Goal: Transaction & Acquisition: Subscribe to service/newsletter

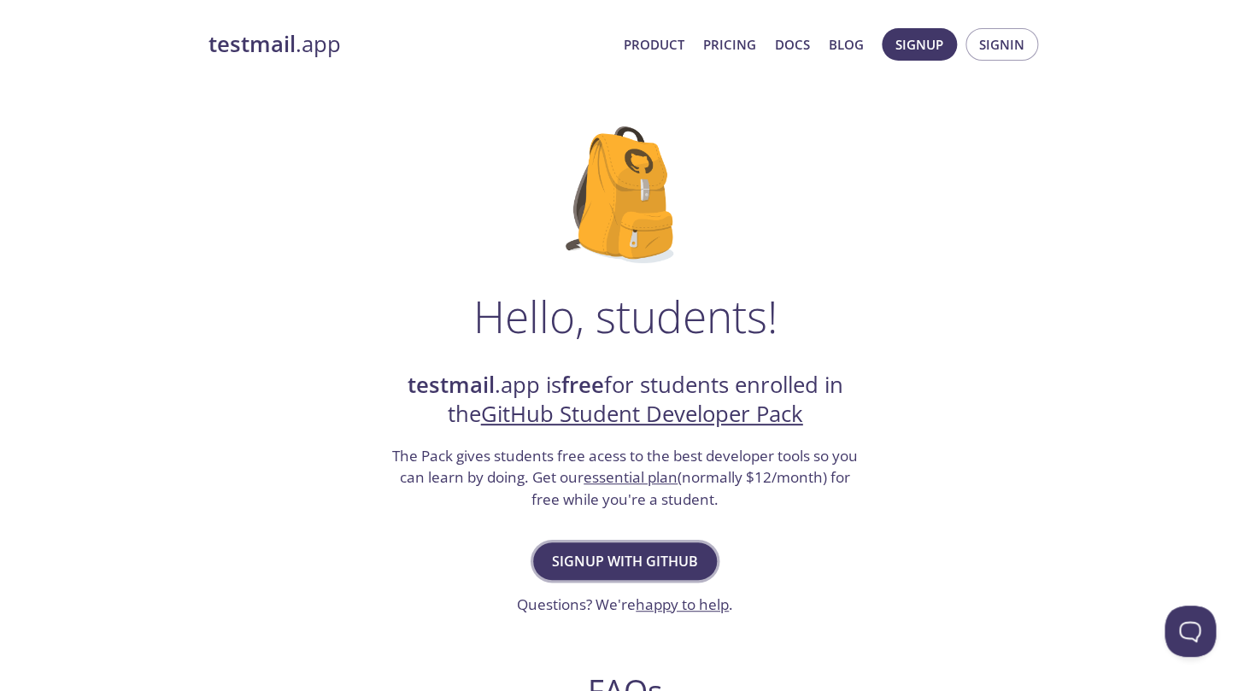
click at [654, 566] on span "Signup with GitHub" at bounding box center [625, 561] width 146 height 24
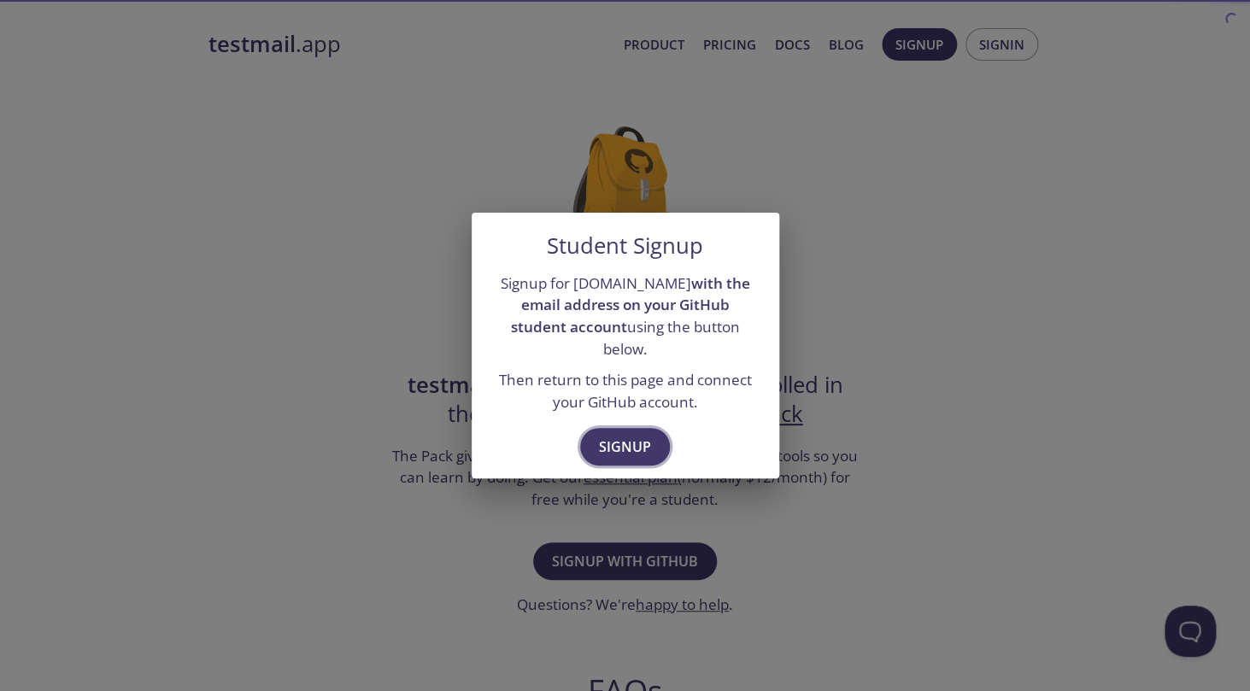
click at [639, 449] on button "Signup" at bounding box center [625, 447] width 90 height 38
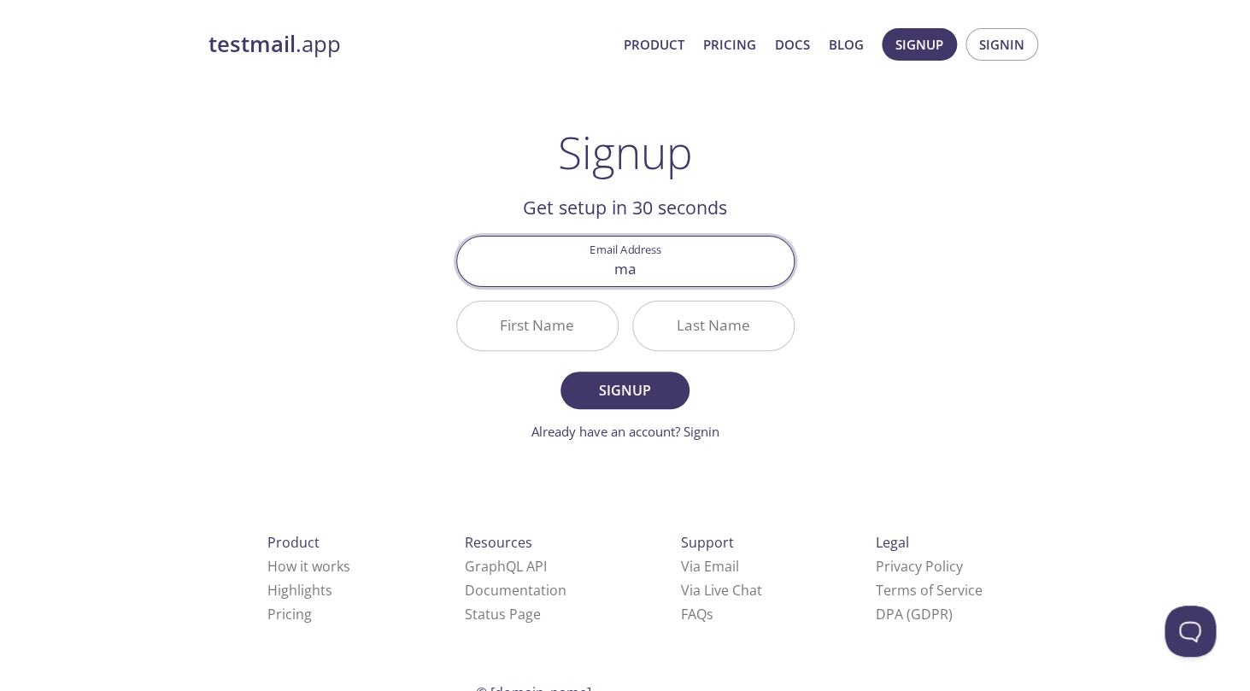
type input "m"
click at [619, 267] on input "Email Address" at bounding box center [625, 261] width 337 height 49
paste input "marlin20230101@gmail.com"
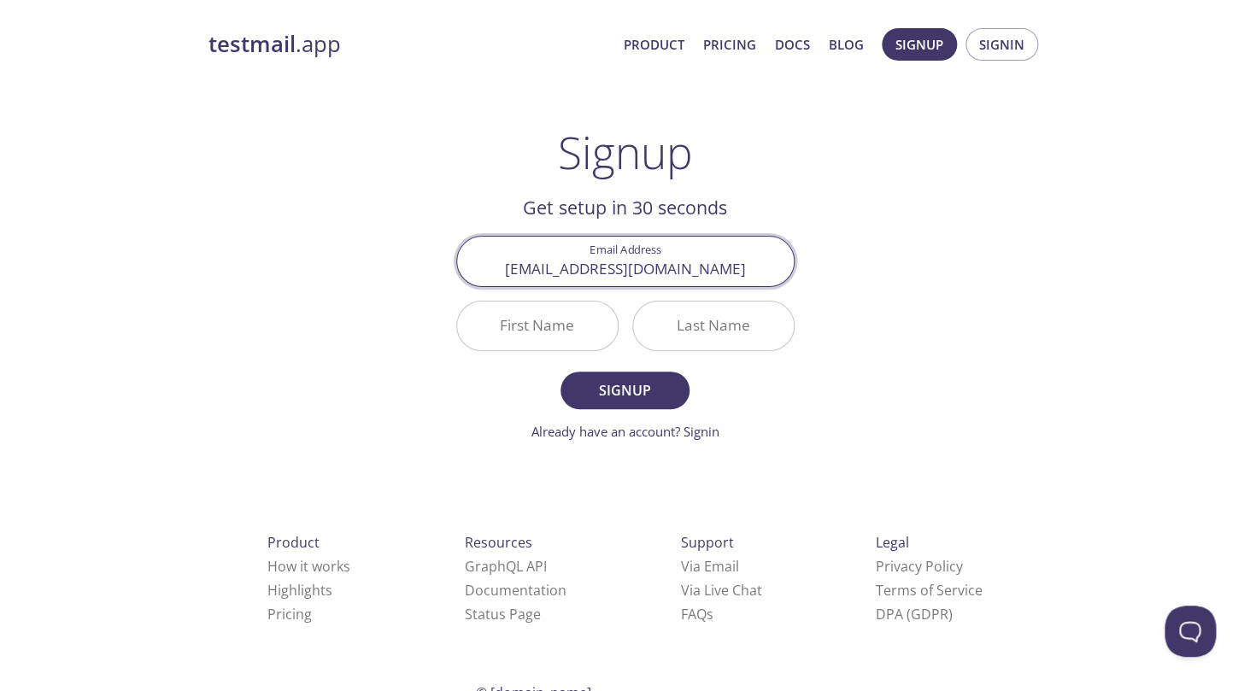
type input "marlin20230101@gmail.com"
click at [557, 320] on input "First Name" at bounding box center [537, 326] width 161 height 49
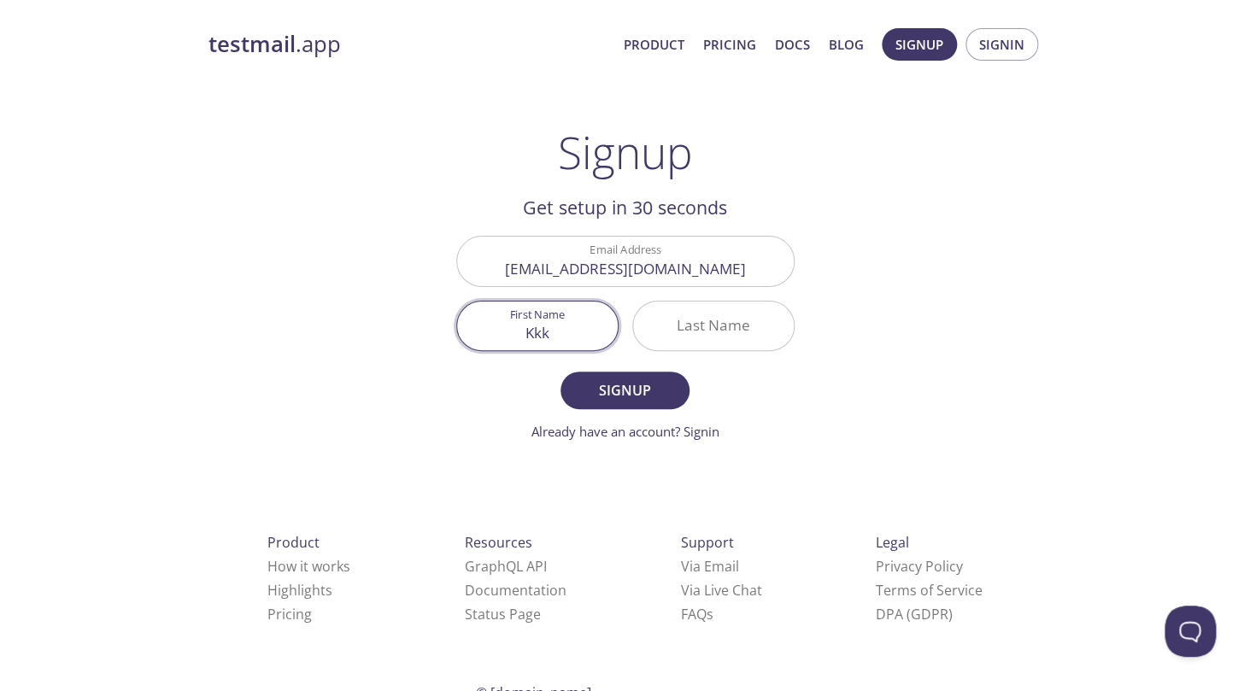
type input "Kkk"
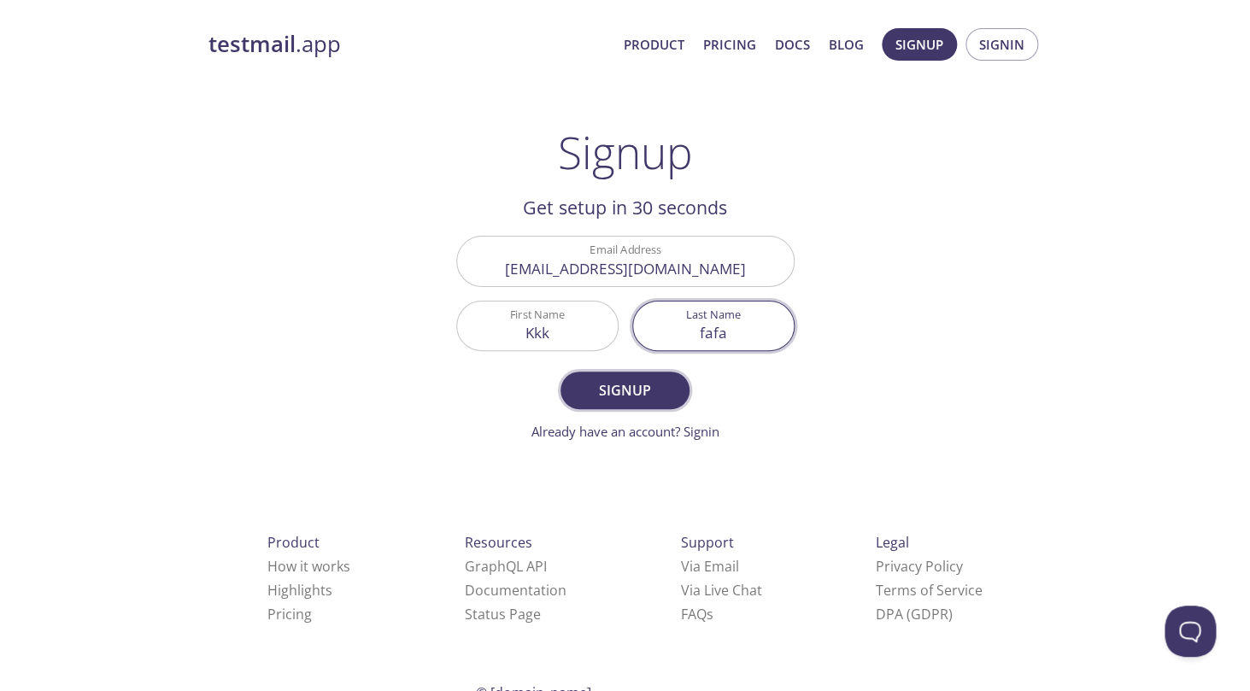
type input "fafa"
click at [631, 387] on span "Signup" at bounding box center [624, 390] width 91 height 24
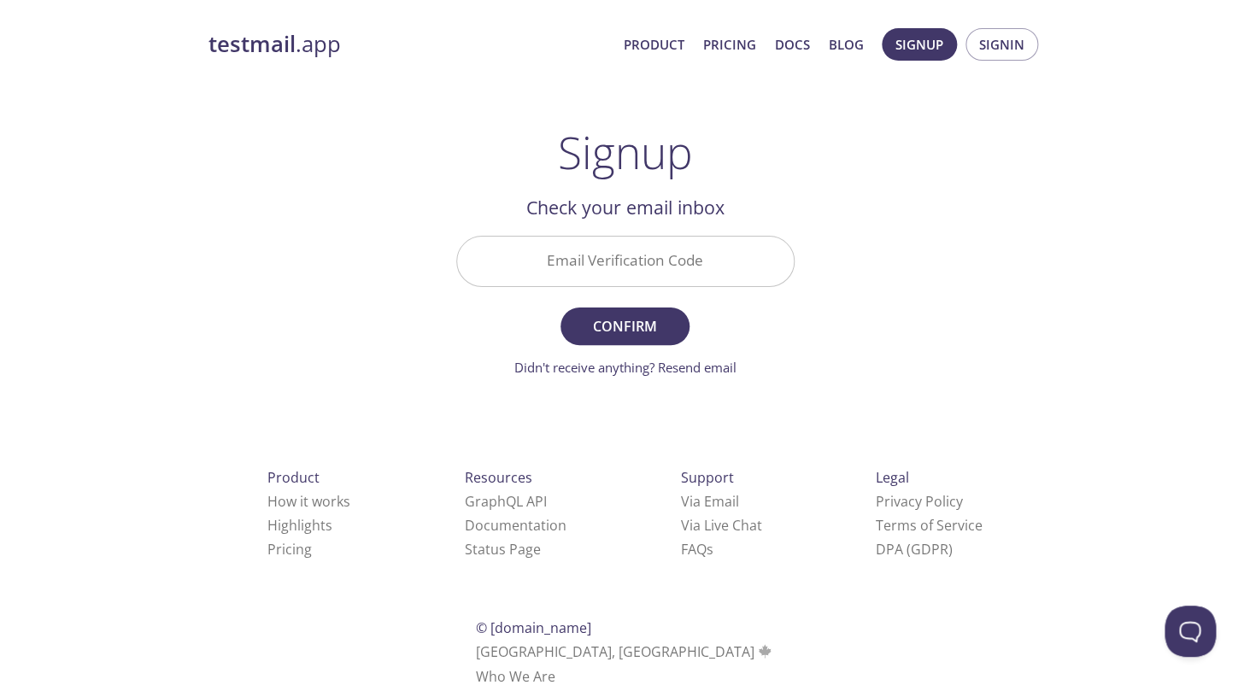
click at [619, 261] on input "Email Verification Code" at bounding box center [625, 261] width 337 height 49
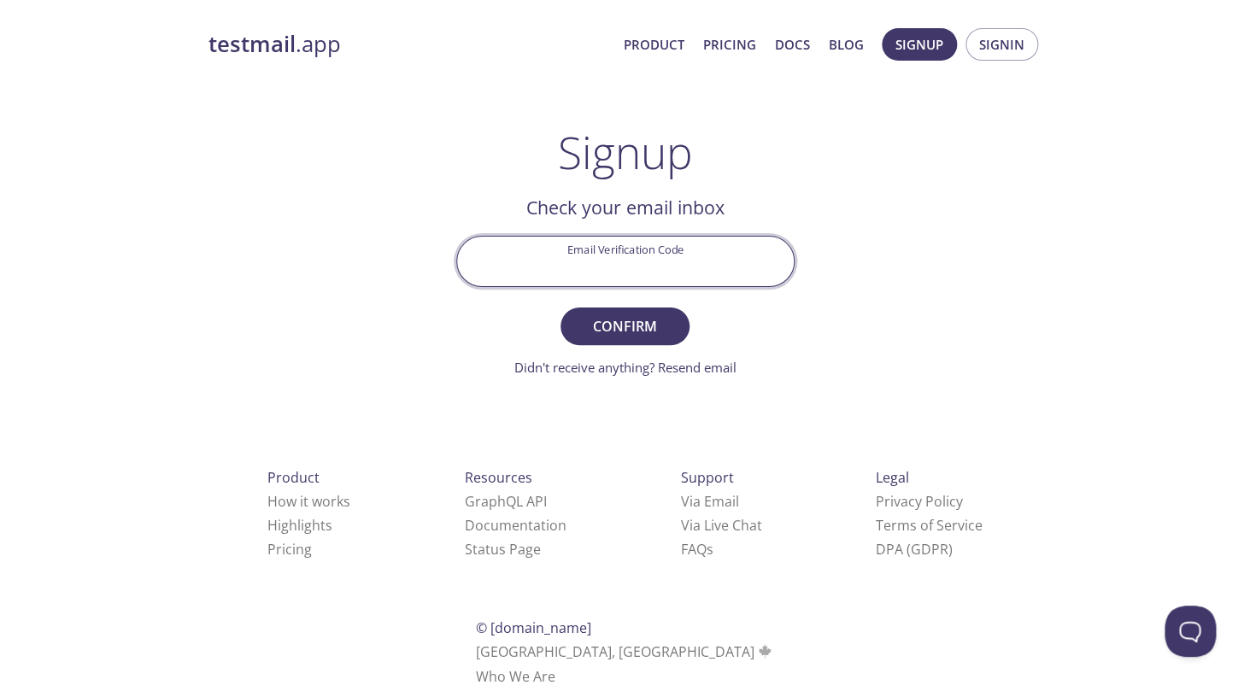
paste input "3WDYCTU"
type input "3WDYCTU"
click at [633, 324] on span "Confirm" at bounding box center [624, 326] width 91 height 24
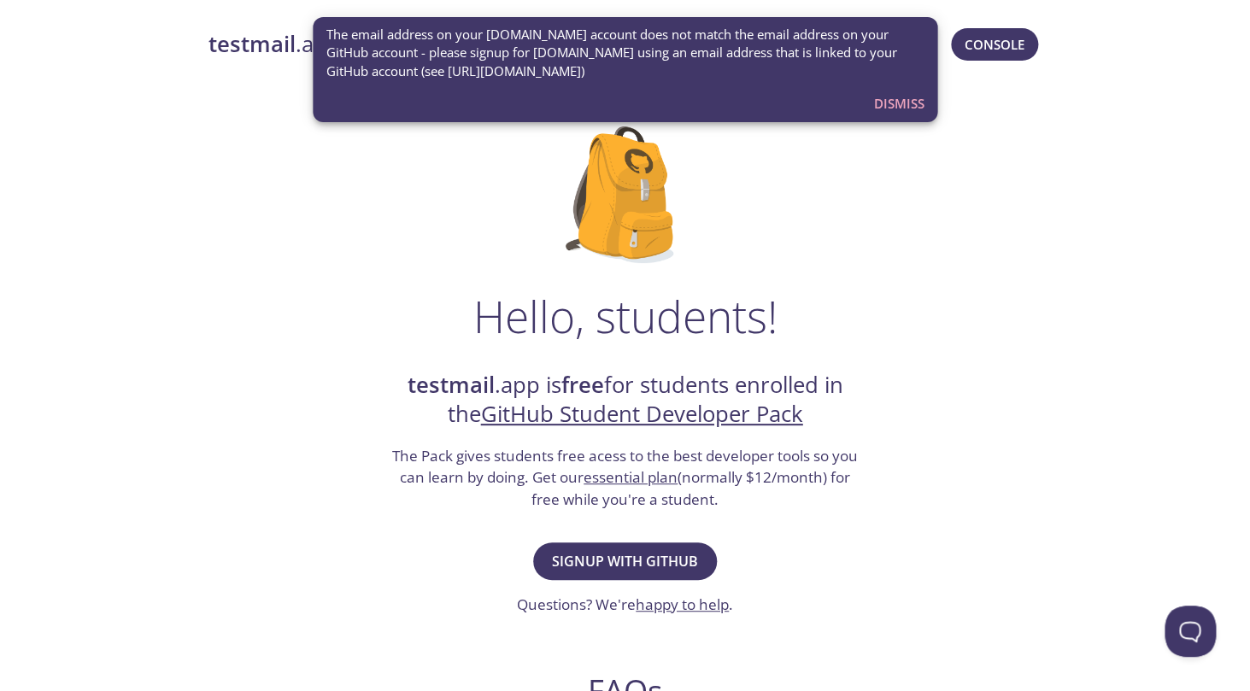
click at [893, 103] on span "Dismiss" at bounding box center [898, 103] width 50 height 22
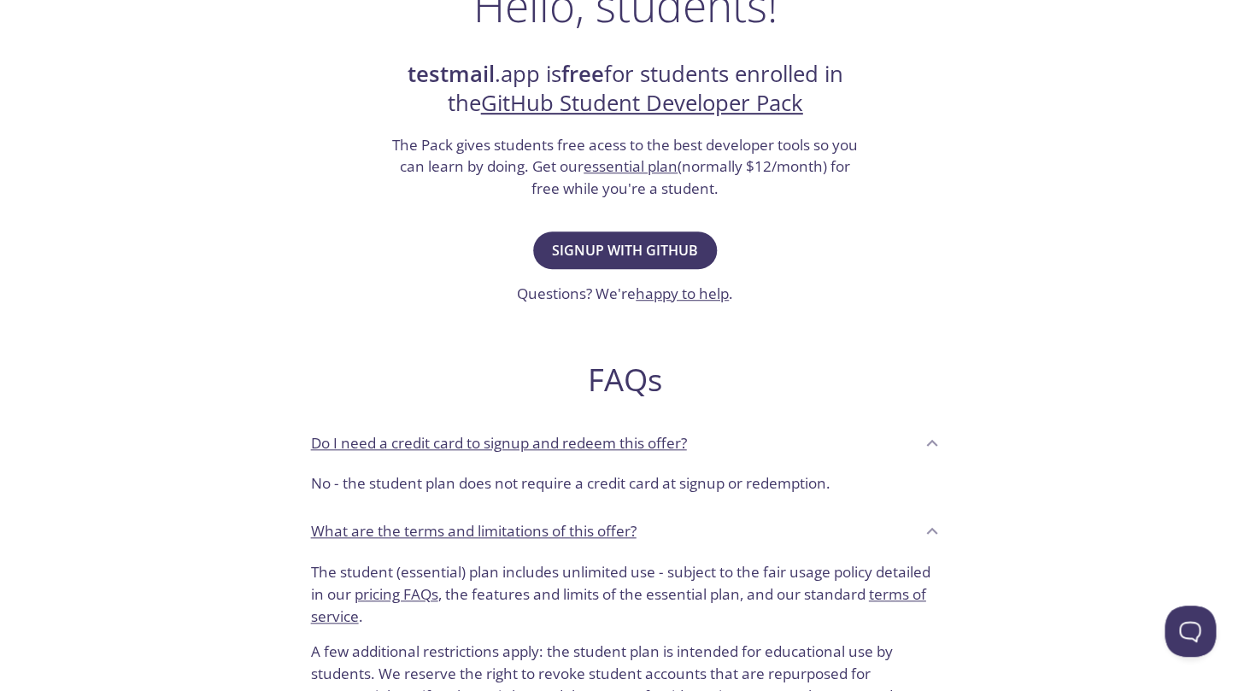
scroll to position [393, 0]
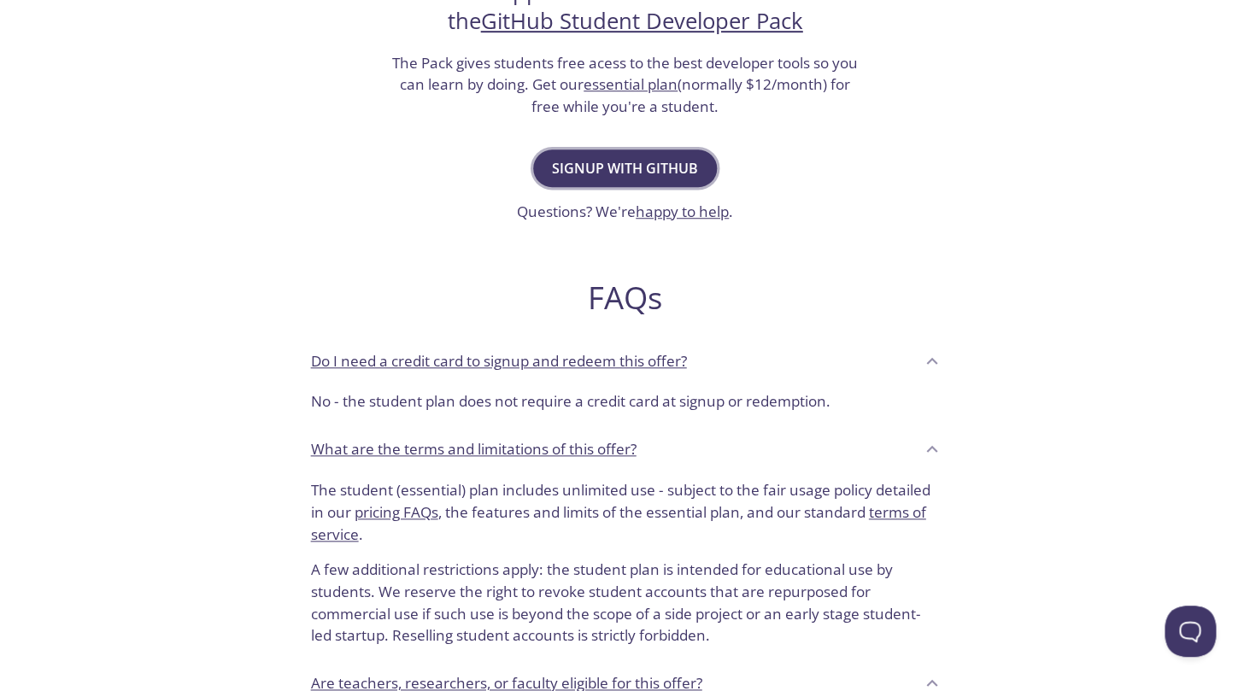
click at [619, 165] on span "Signup with GitHub" at bounding box center [625, 168] width 146 height 24
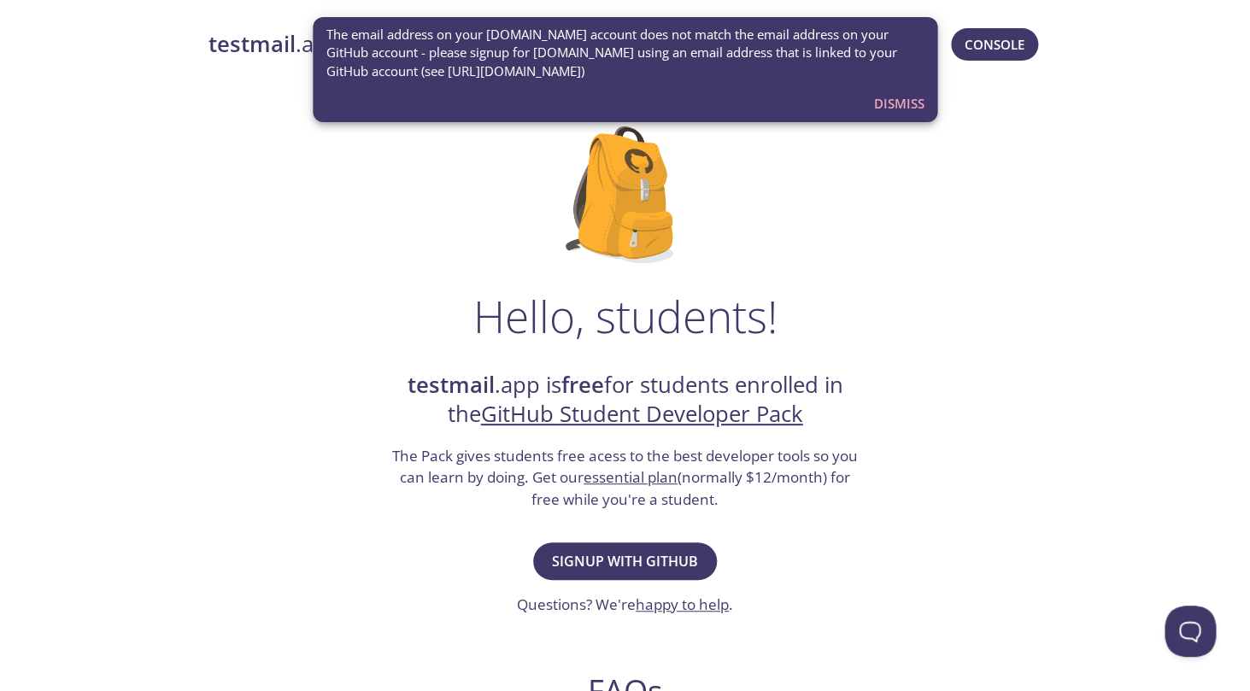
click at [899, 110] on span "Dismiss" at bounding box center [898, 103] width 50 height 22
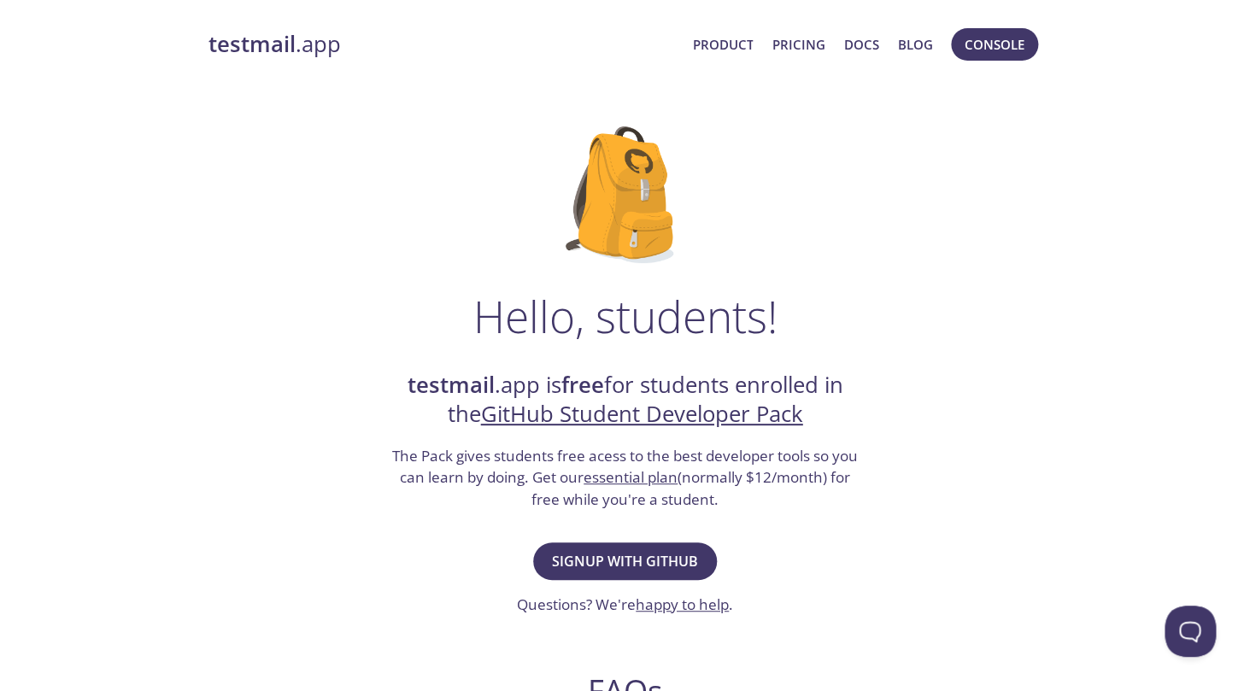
click at [673, 409] on link "GitHub Student Developer Pack" at bounding box center [642, 414] width 322 height 30
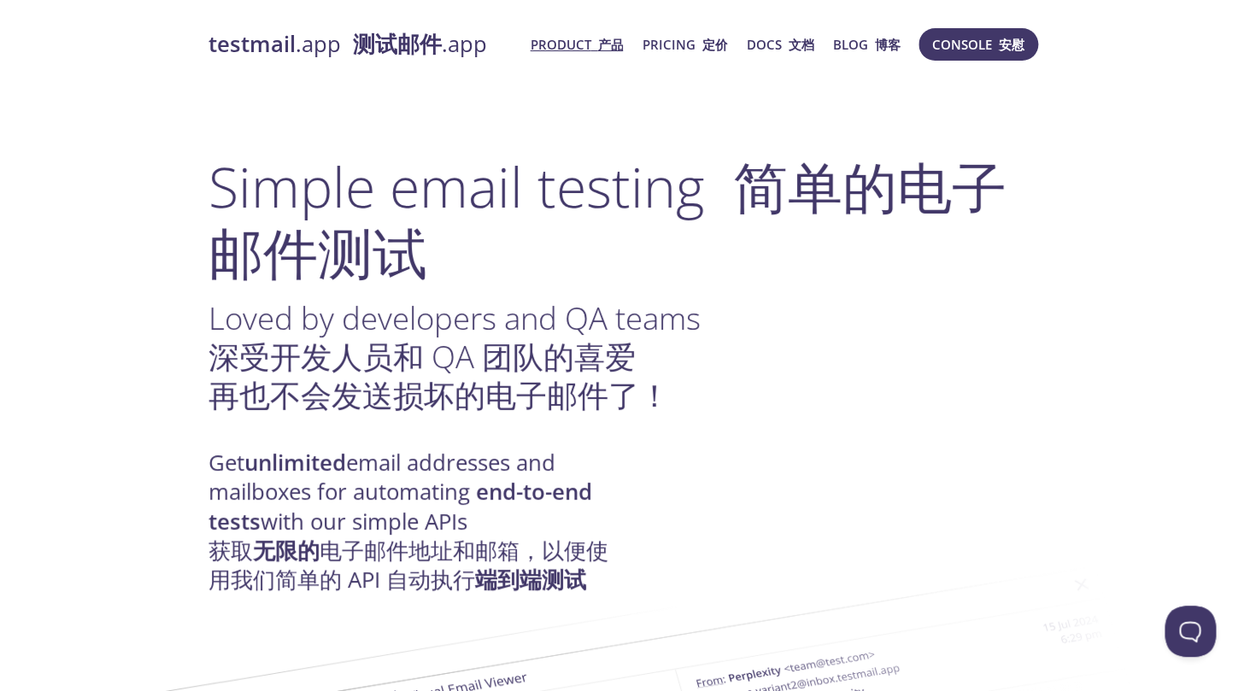
click at [595, 54] on link "Product 产品" at bounding box center [576, 44] width 93 height 22
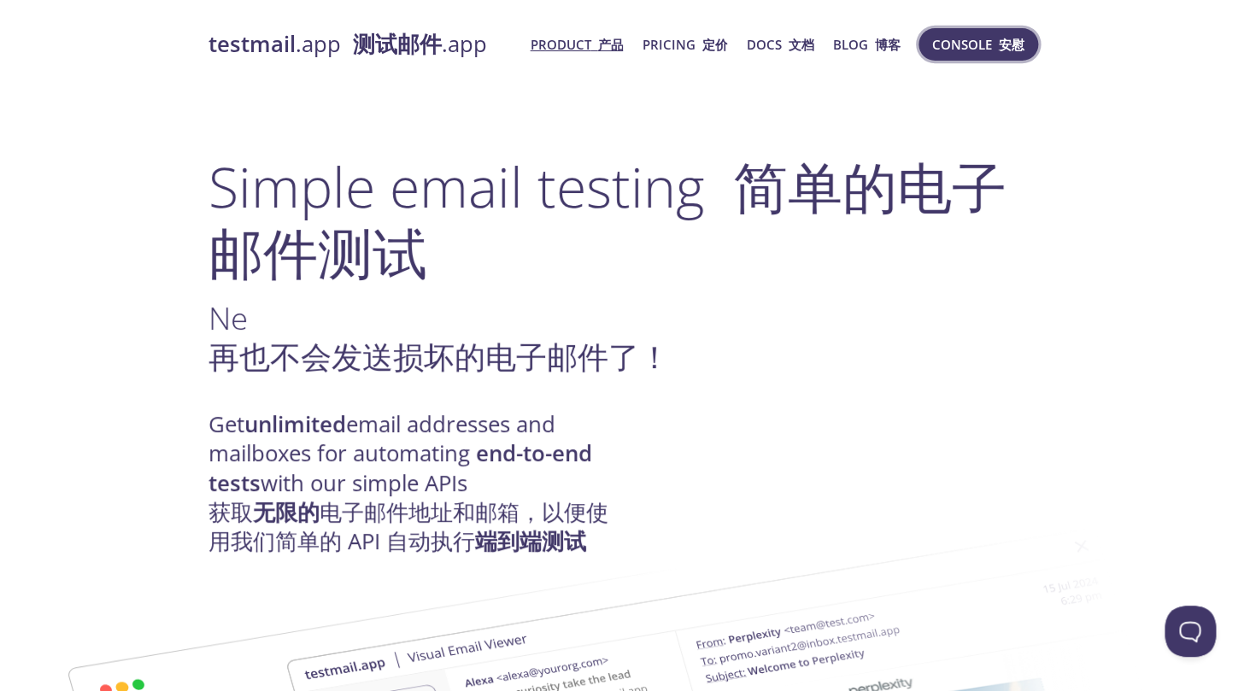
click at [964, 51] on span "Console 安慰" at bounding box center [978, 44] width 92 height 22
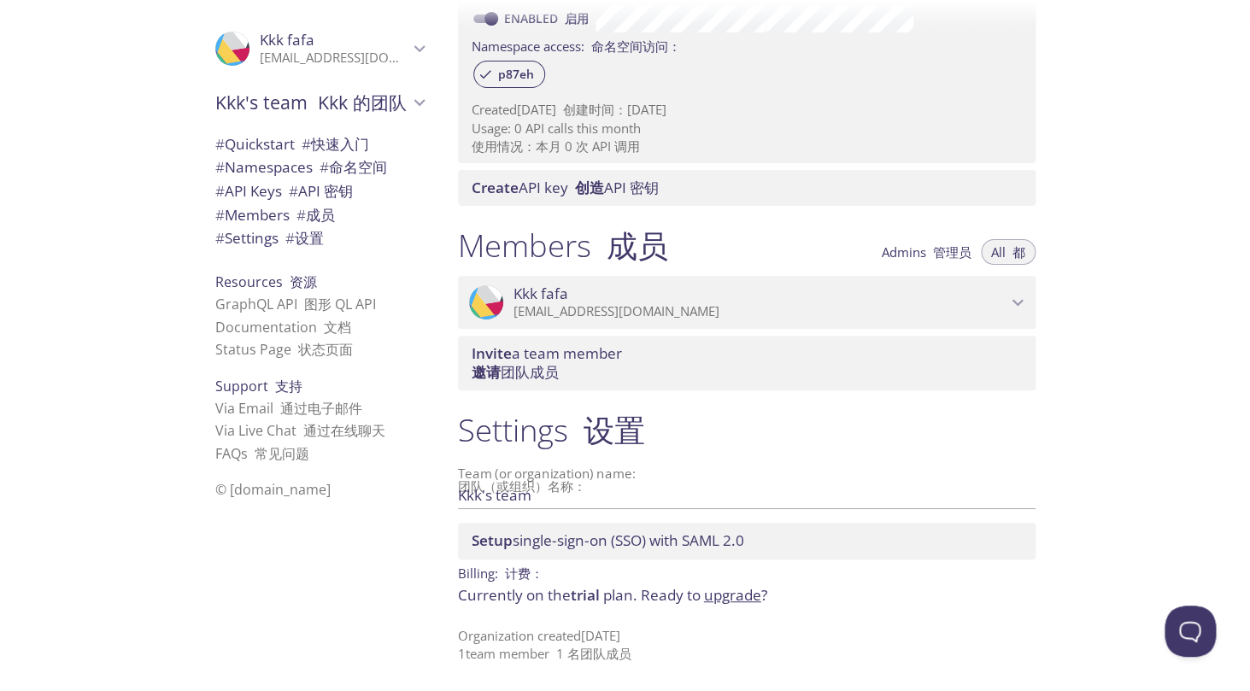
scroll to position [916, 0]
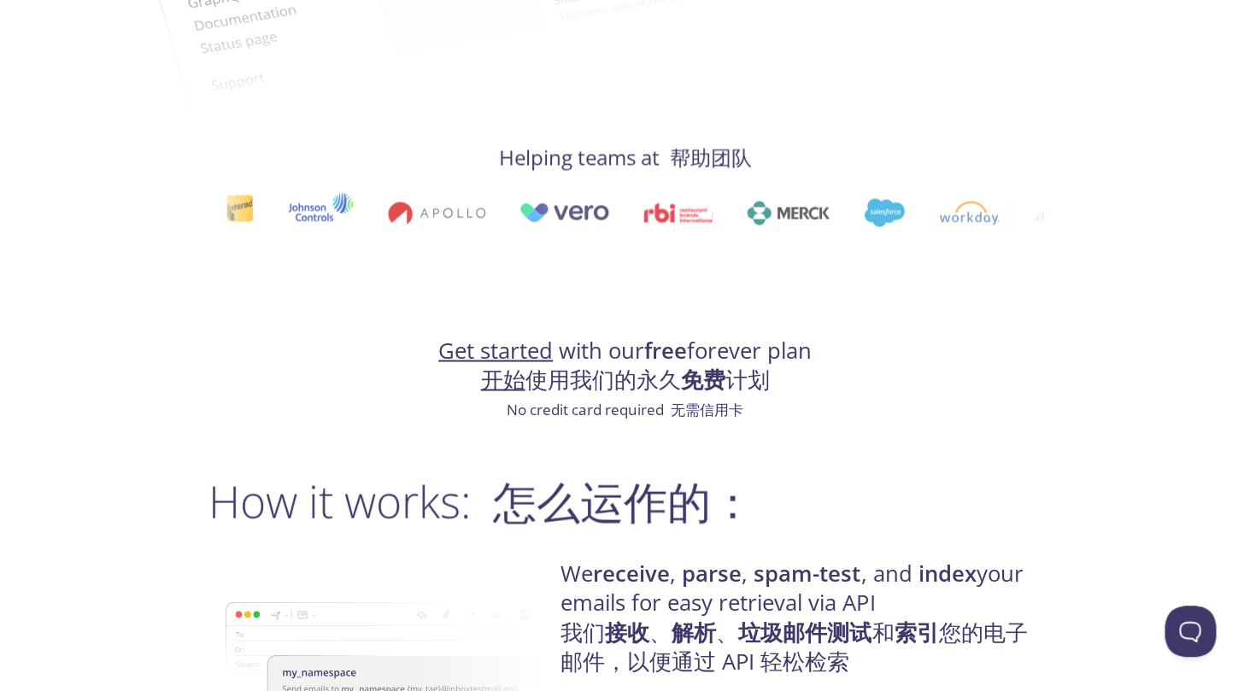
scroll to position [1047, 0]
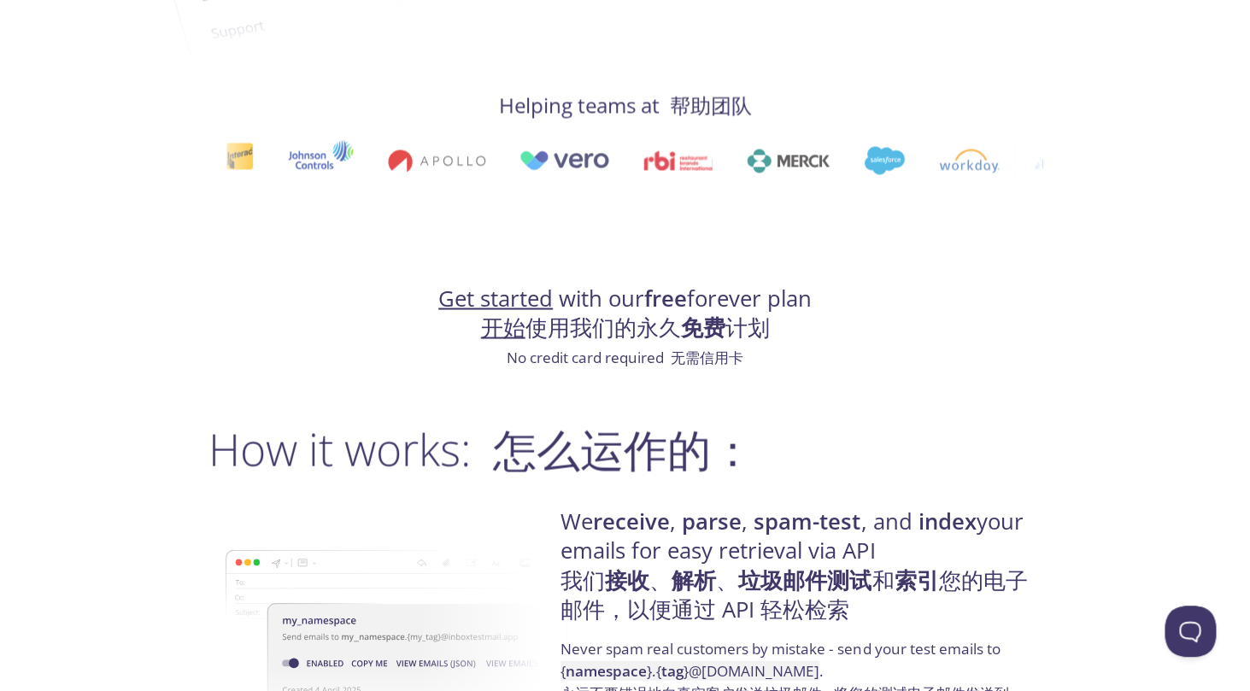
click at [707, 342] on strong "免费" at bounding box center [703, 327] width 44 height 30
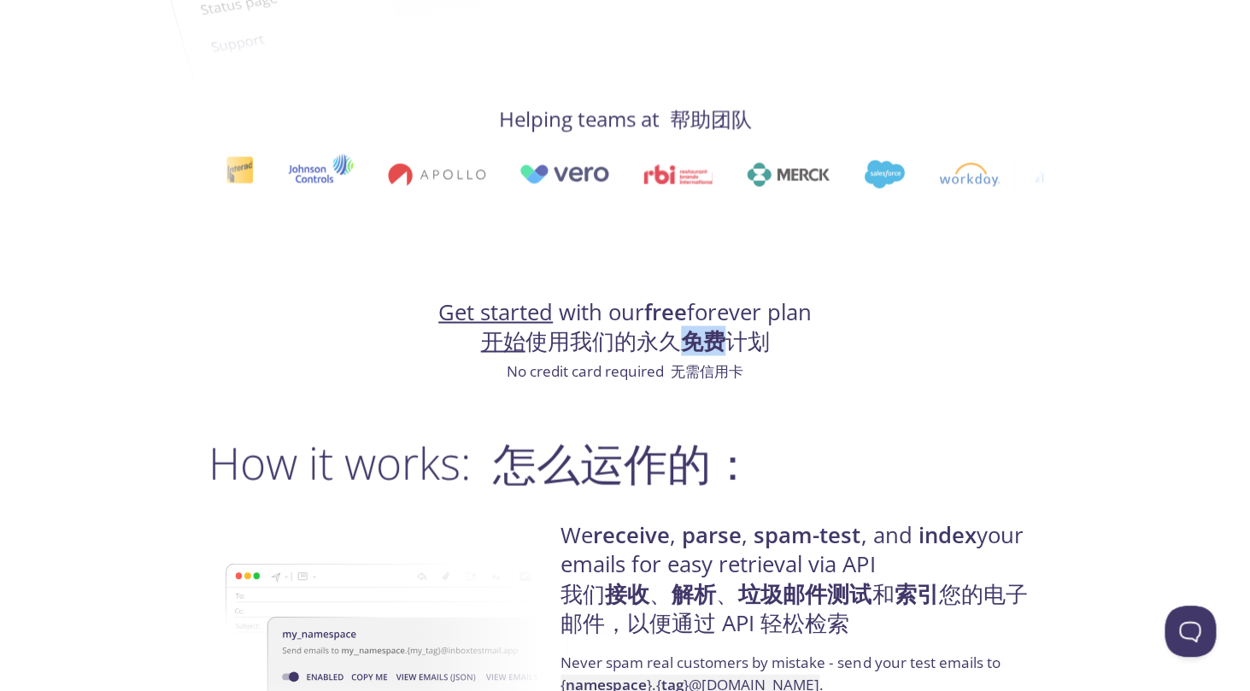
click at [515, 355] on link "开始" at bounding box center [503, 341] width 44 height 30
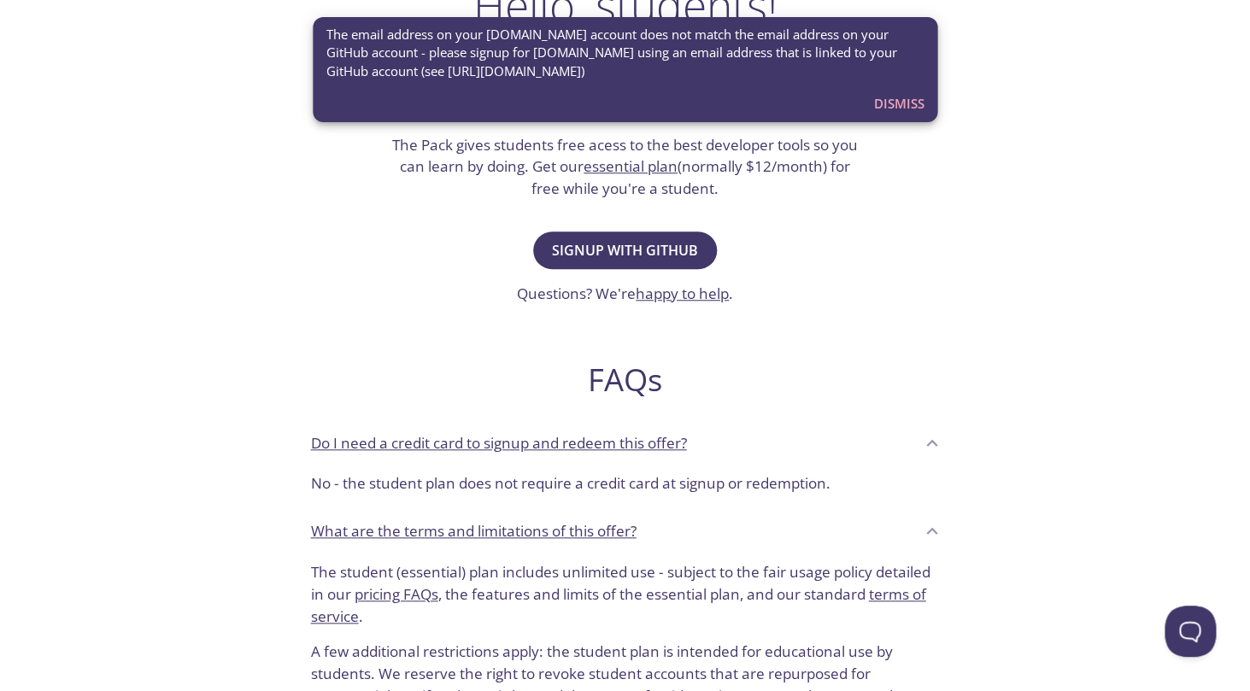
scroll to position [269, 0]
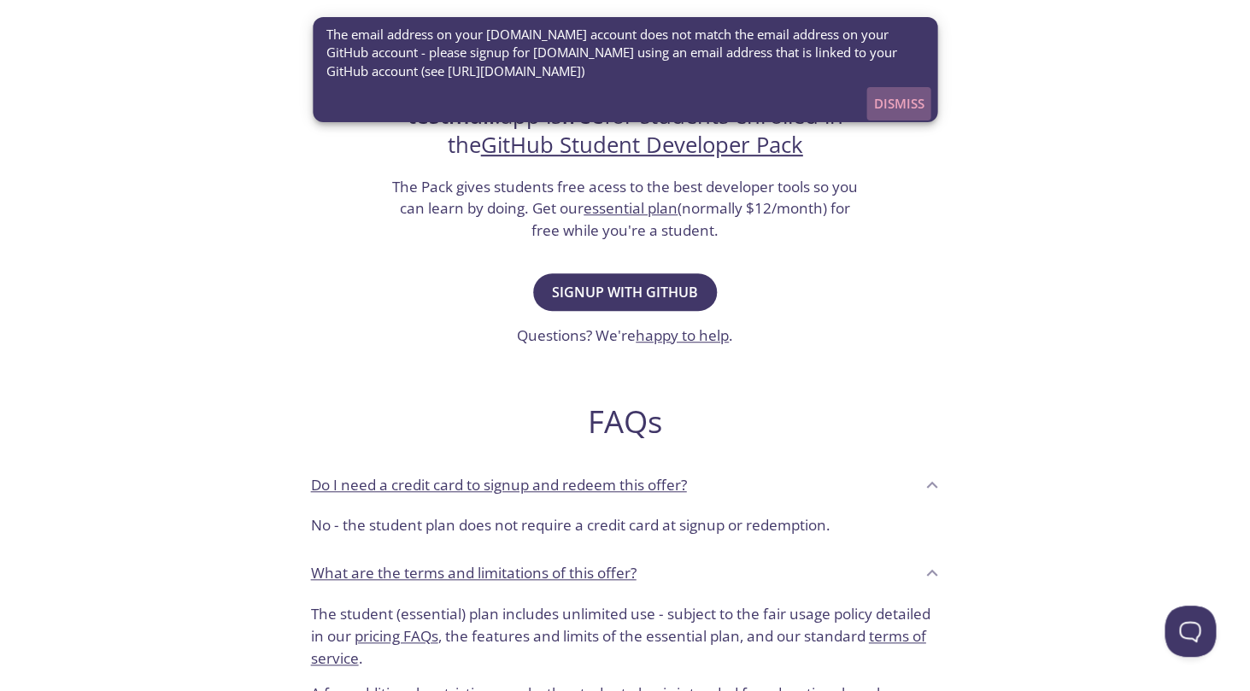
click at [893, 95] on span "Dismiss" at bounding box center [898, 103] width 50 height 22
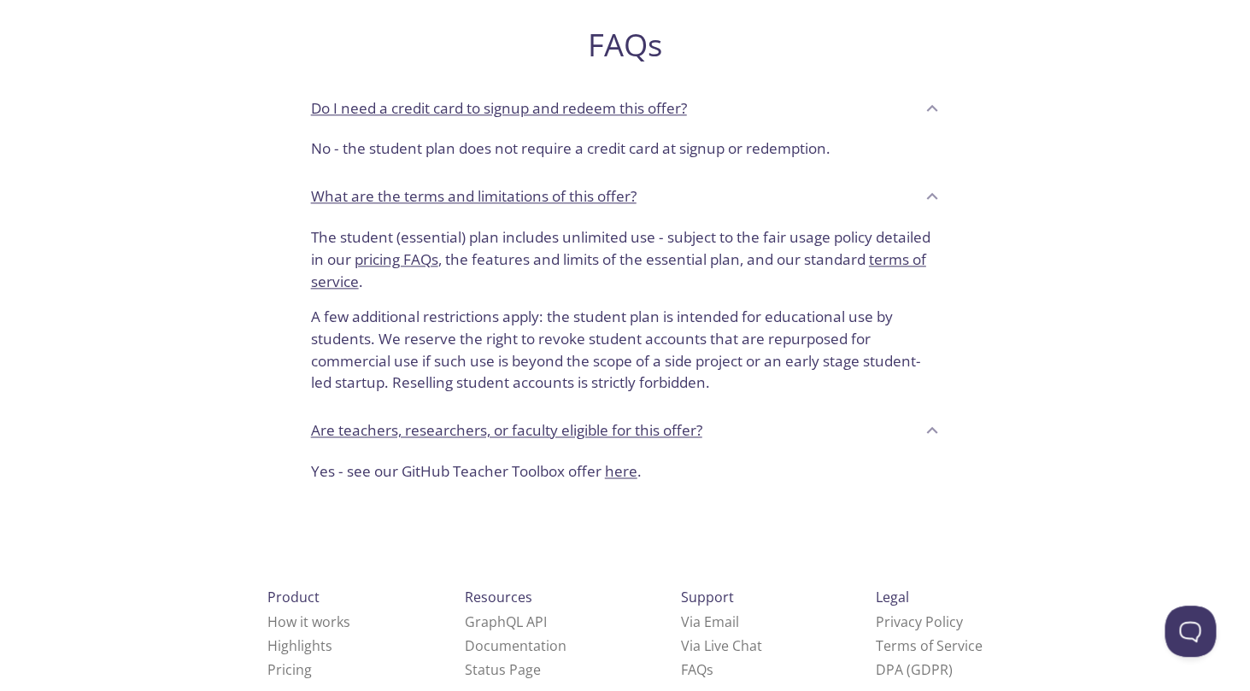
scroll to position [683, 0]
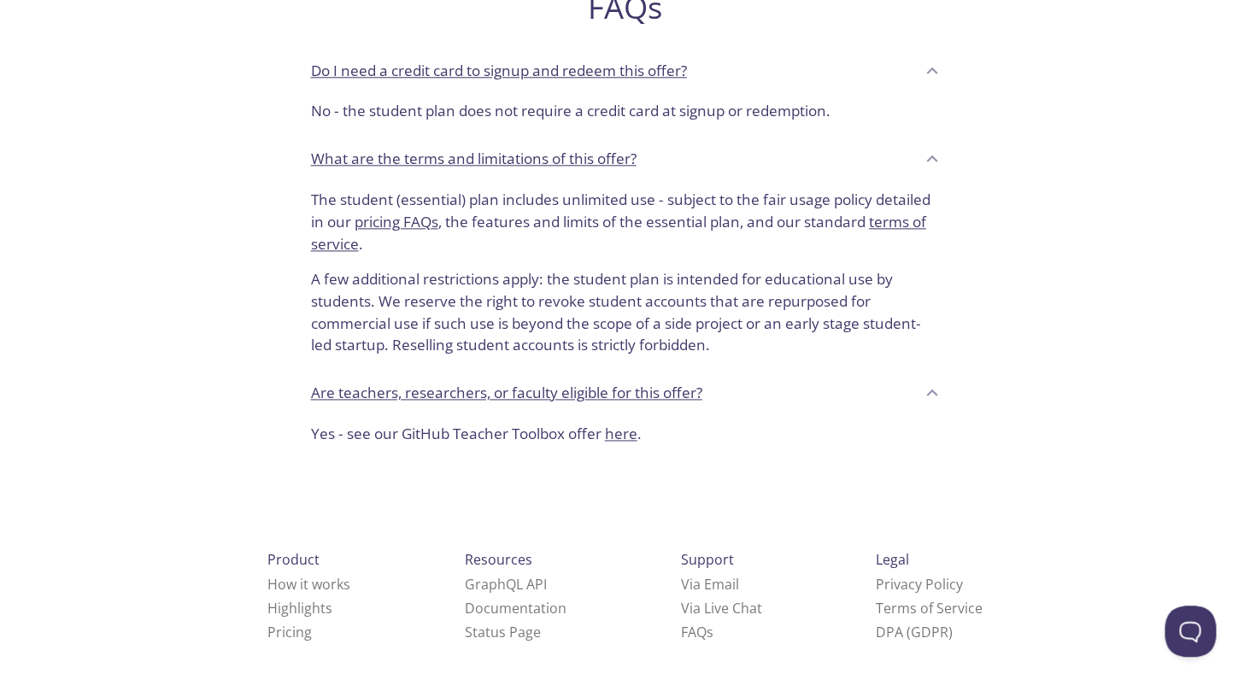
click at [486, 437] on p "Yes - see our GitHub Teacher Toolbox offer here ." at bounding box center [625, 434] width 629 height 22
click at [629, 437] on link "here" at bounding box center [621, 434] width 32 height 20
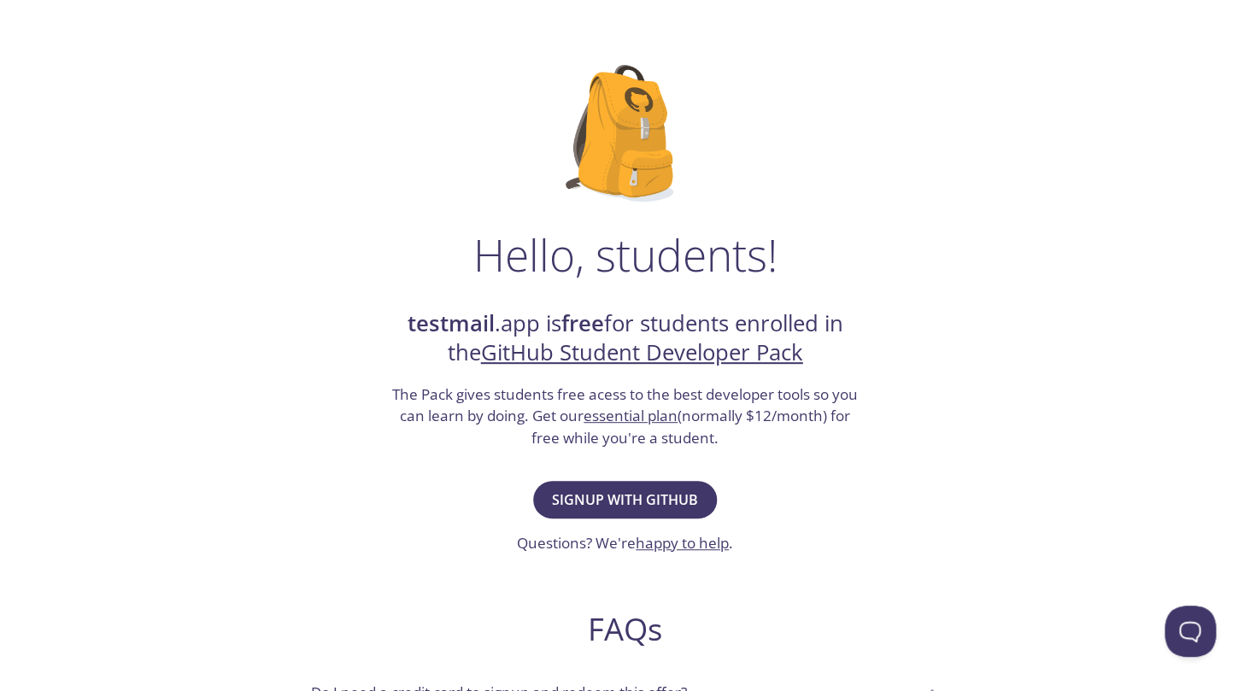
scroll to position [0, 0]
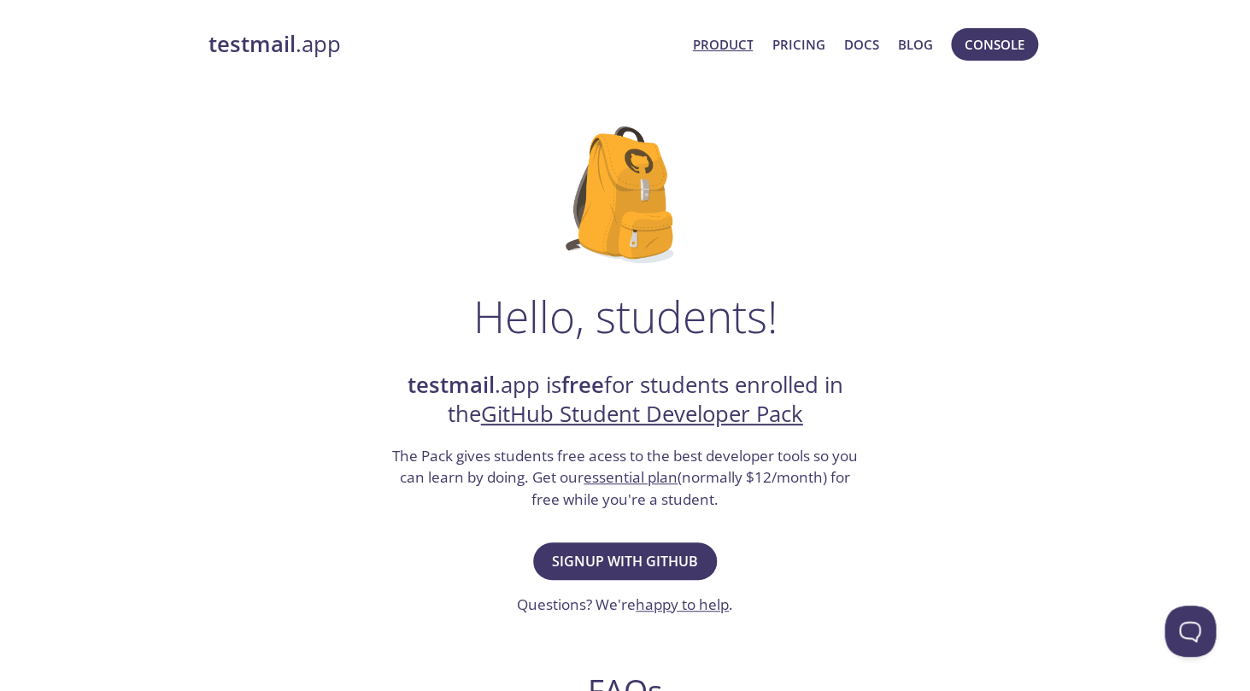
click at [733, 52] on link "Product" at bounding box center [722, 44] width 61 height 22
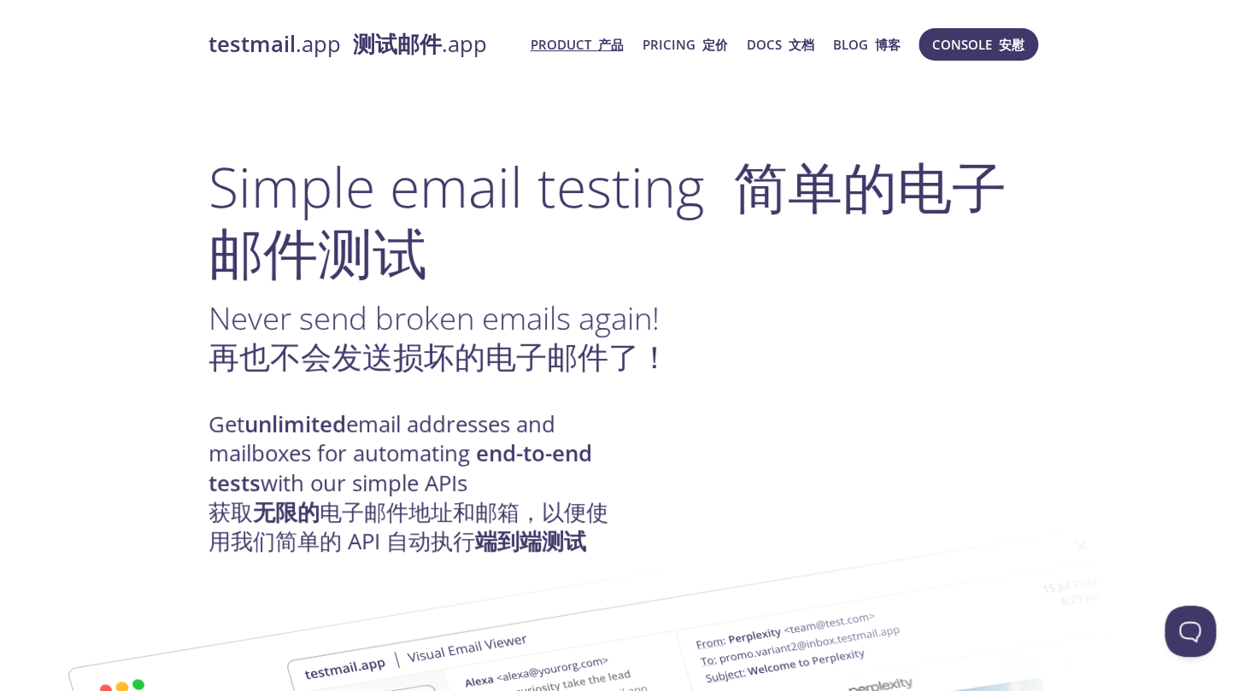
click at [282, 50] on strong "testmail" at bounding box center [251, 44] width 87 height 30
click at [595, 47] on font at bounding box center [593, 44] width 7 height 17
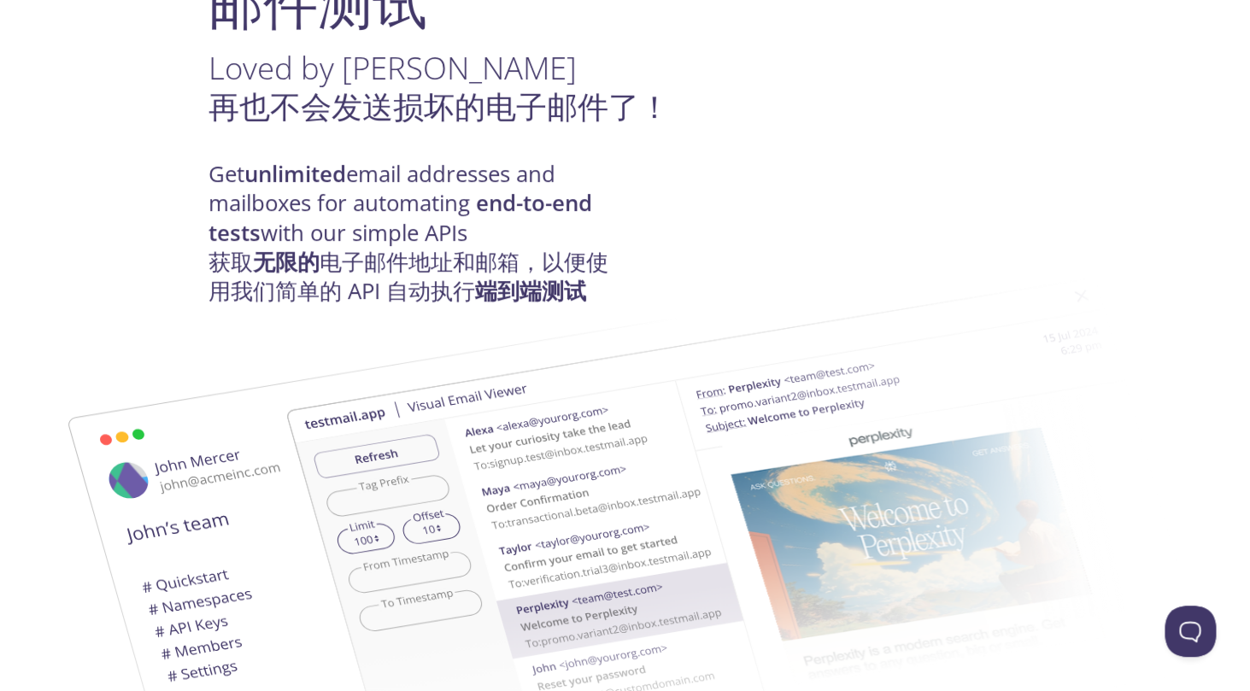
scroll to position [366, 0]
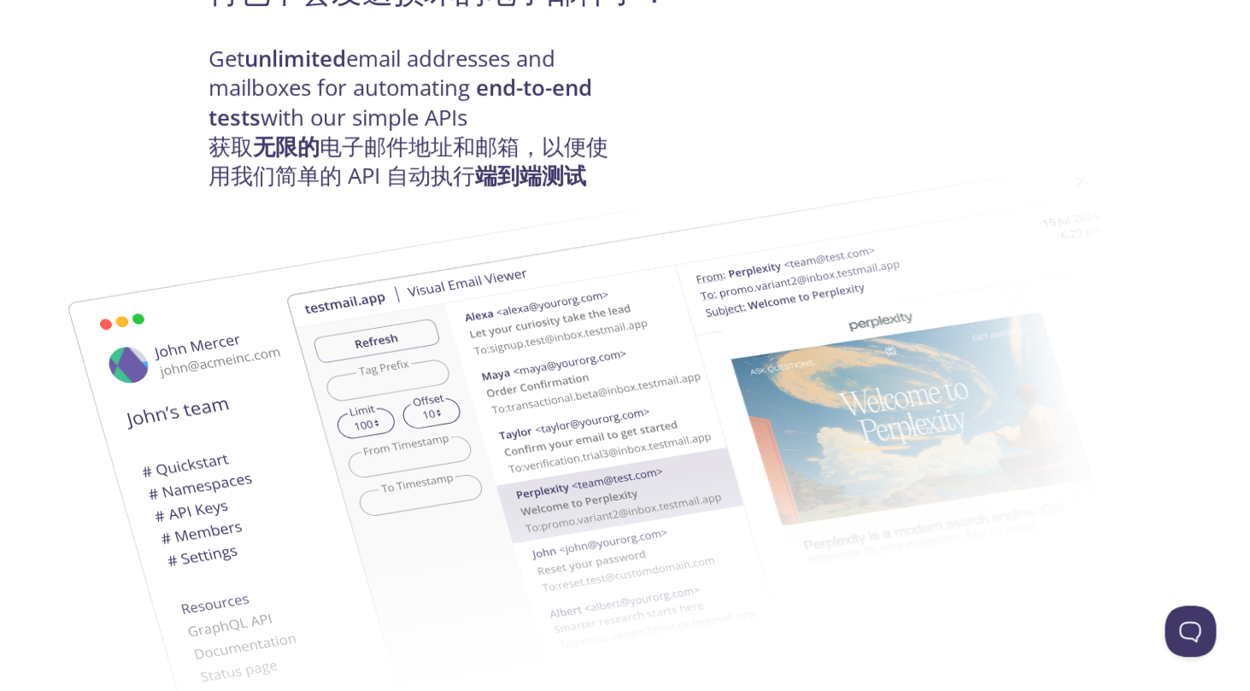
click at [318, 157] on strong "无限的" at bounding box center [286, 147] width 67 height 30
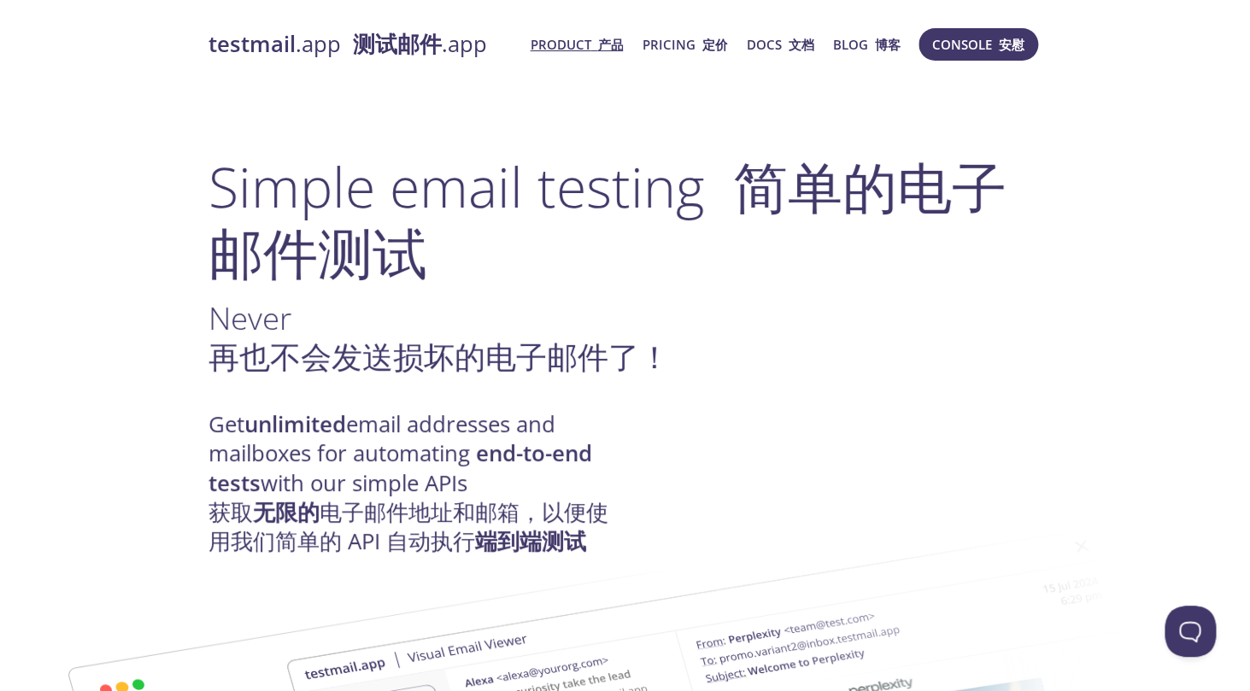
click at [447, 52] on font "测试邮件 .app" at bounding box center [420, 44] width 134 height 30
click at [956, 39] on span "Console 安慰" at bounding box center [978, 44] width 92 height 22
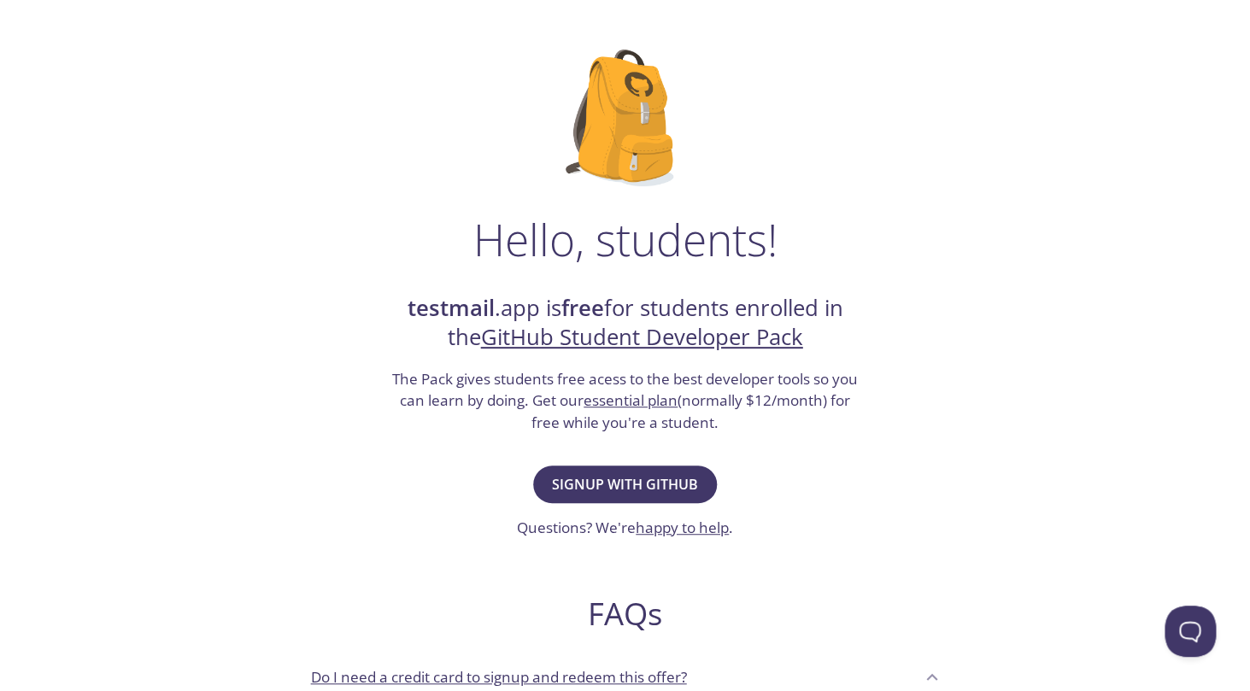
scroll to position [79, 0]
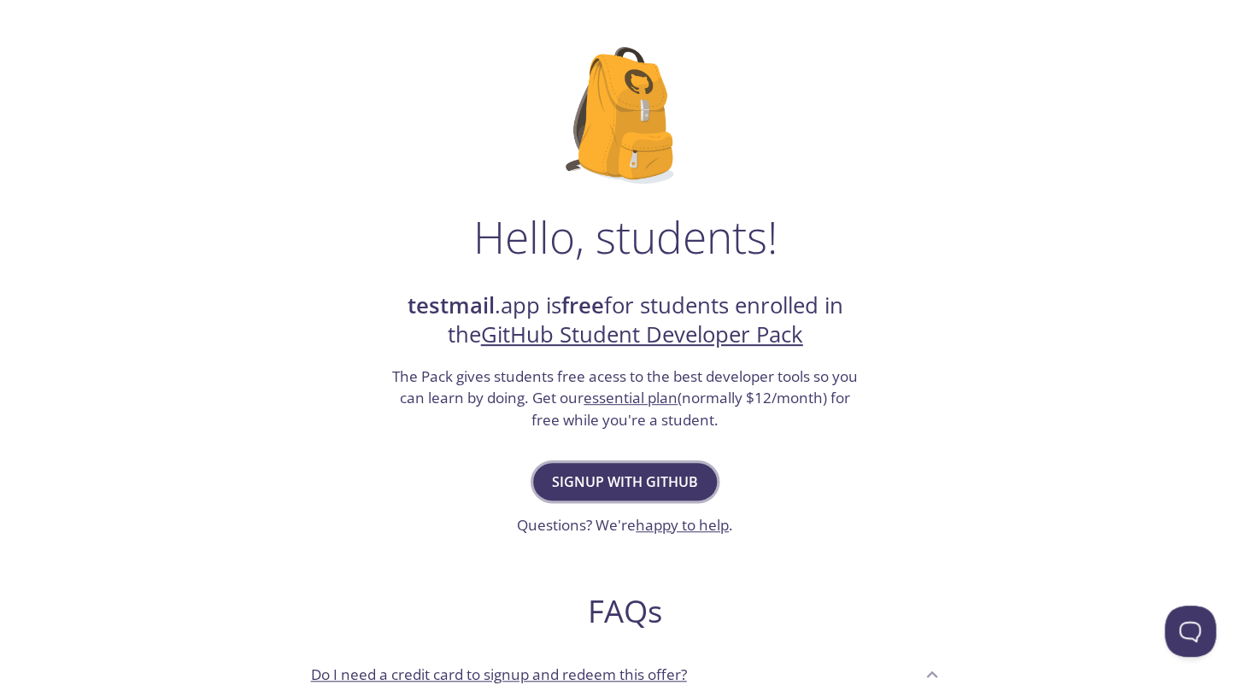
click at [668, 494] on button "Signup with GitHub" at bounding box center [625, 482] width 184 height 38
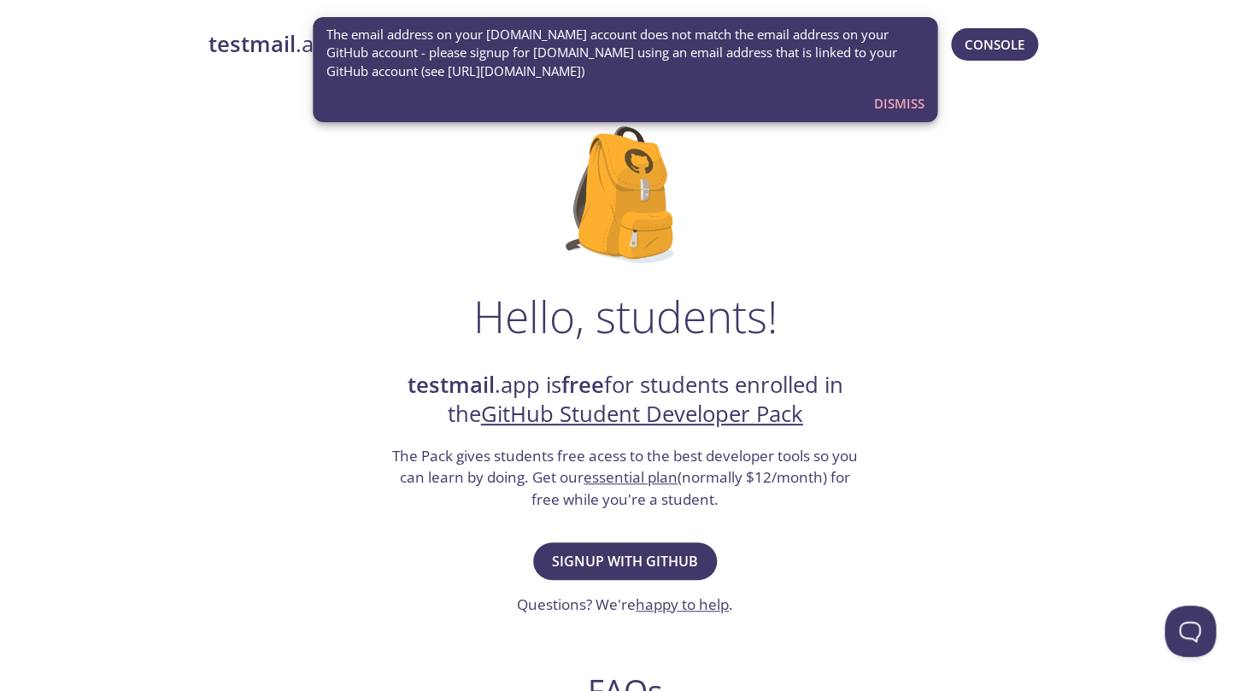
drag, startPoint x: 648, startPoint y: 90, endPoint x: 368, endPoint y: 42, distance: 283.4
click at [368, 42] on div "The email address on your [DOMAIN_NAME] account does not match the email addres…" at bounding box center [625, 69] width 625 height 105
click at [871, 291] on div "Hello, students! testmail .app is free for students enrolled in the GitHub Stud…" at bounding box center [625, 620] width 834 height 1043
click at [917, 109] on span "Dismiss" at bounding box center [898, 103] width 50 height 22
